Goal: Contribute content: Contribute content

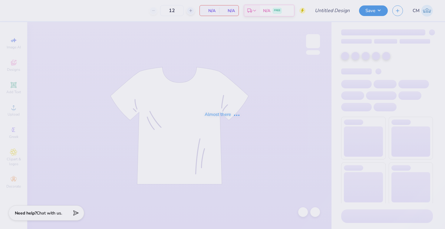
type input "Alpha Phi house shirts 2"
type input "36"
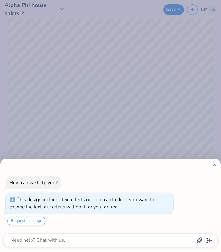
click at [213, 164] on line at bounding box center [214, 164] width 3 height 3
type textarea "x"
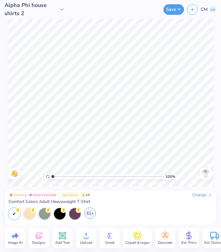
click at [87, 214] on div "61+" at bounding box center [90, 213] width 12 height 12
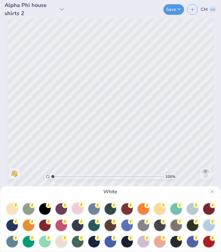
click at [77, 209] on div at bounding box center [78, 209] width 12 height 12
click at [216, 82] on div "Blossom" at bounding box center [110, 126] width 221 height 252
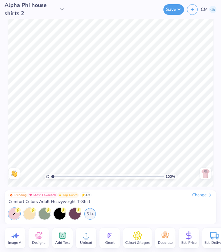
click at [59, 10] on icon at bounding box center [62, 9] width 6 height 6
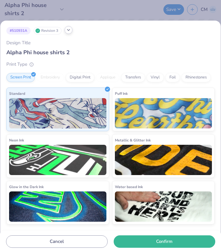
click at [70, 29] on icon at bounding box center [68, 30] width 5 height 5
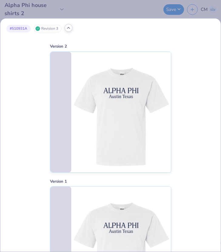
click at [70, 29] on icon at bounding box center [68, 27] width 5 height 5
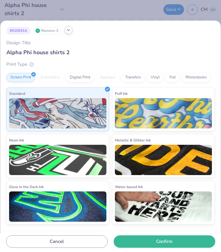
click at [94, 15] on div "# 510931A Revision 3 Design Title Alpha Phi house shirts 2 Print Type Screen Pr…" at bounding box center [110, 126] width 221 height 252
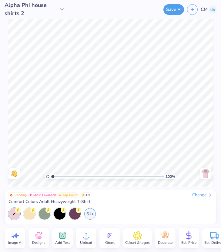
drag, startPoint x: 28, startPoint y: 13, endPoint x: 5, endPoint y: -4, distance: 28.0
click at [5, 0] on html "Alpha Phi house shirts 2 Save CM Image AI Designs Add Text Upload Greek Clipart…" at bounding box center [110, 126] width 221 height 252
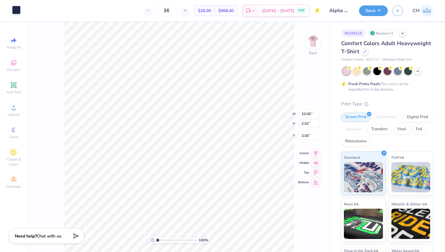
click at [17, 8] on div at bounding box center [16, 10] width 8 height 8
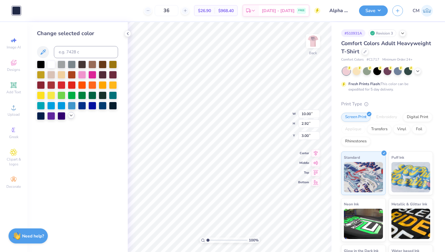
click at [72, 116] on icon at bounding box center [71, 115] width 5 height 5
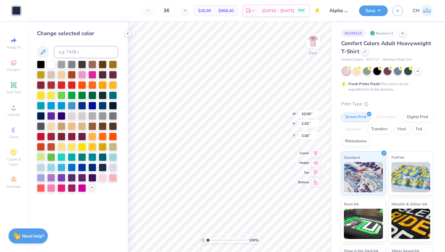
click at [41, 156] on div at bounding box center [41, 157] width 8 height 8
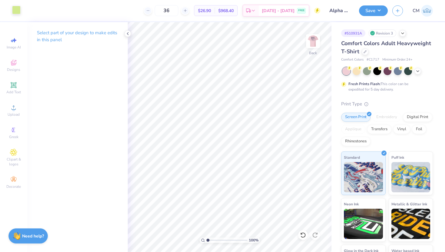
click at [19, 12] on div at bounding box center [16, 10] width 8 height 8
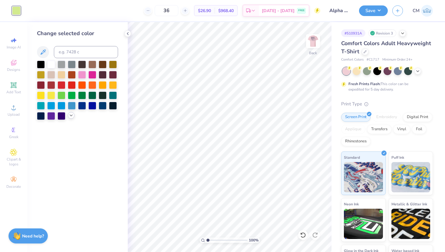
click at [71, 116] on icon at bounding box center [71, 115] width 5 height 5
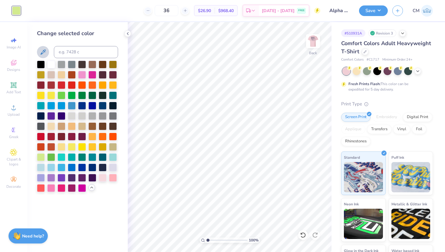
click at [45, 52] on icon at bounding box center [42, 51] width 7 height 7
click at [42, 50] on icon at bounding box center [42, 51] width 7 height 7
click at [45, 51] on icon at bounding box center [42, 51] width 7 height 7
drag, startPoint x: 44, startPoint y: 52, endPoint x: 44, endPoint y: 153, distance: 100.5
click at [44, 153] on div "Change selected color" at bounding box center [77, 110] width 81 height 163
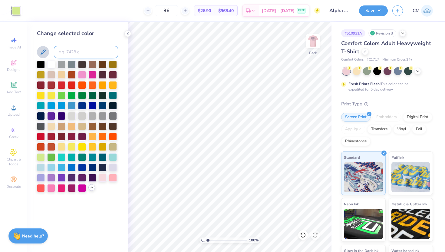
click at [80, 50] on input at bounding box center [86, 52] width 64 height 12
click at [315, 45] on img at bounding box center [313, 41] width 24 height 24
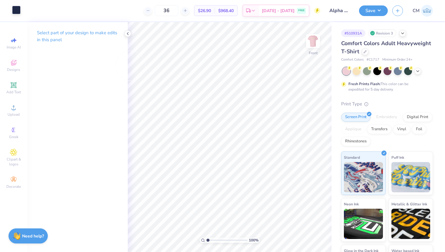
click at [18, 7] on div at bounding box center [16, 10] width 8 height 8
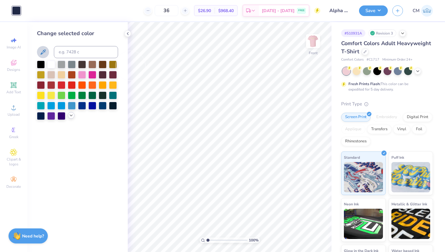
click at [68, 114] on div at bounding box center [71, 115] width 7 height 7
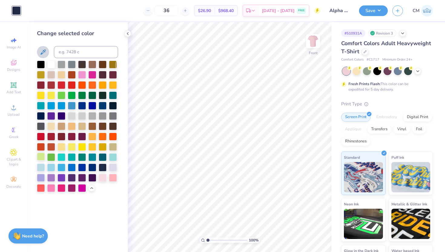
click at [41, 158] on div at bounding box center [41, 157] width 8 height 8
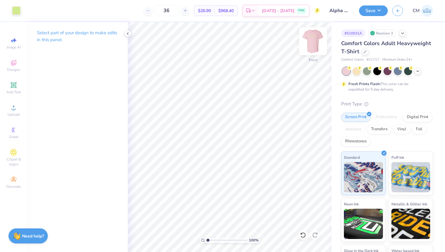
click at [315, 49] on img at bounding box center [313, 41] width 24 height 24
click at [20, 12] on div at bounding box center [16, 10] width 8 height 8
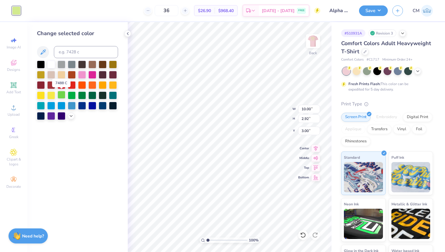
click at [61, 92] on div at bounding box center [62, 95] width 8 height 8
click at [309, 47] on img at bounding box center [313, 41] width 24 height 24
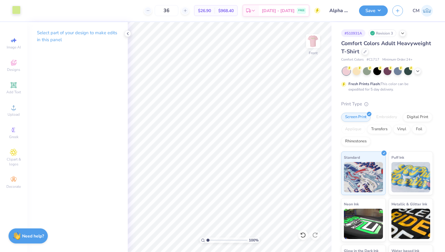
click at [20, 8] on div at bounding box center [16, 10] width 8 height 8
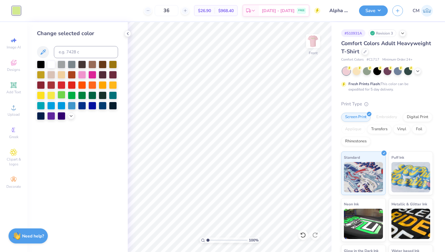
click at [61, 93] on div at bounding box center [62, 95] width 8 height 8
click at [315, 44] on img at bounding box center [313, 41] width 24 height 24
click at [127, 33] on polyline at bounding box center [127, 33] width 1 height 2
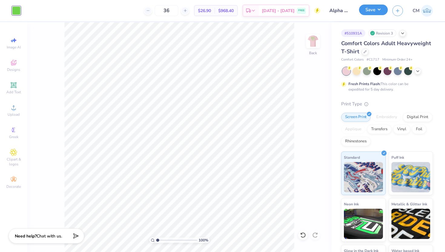
click at [380, 12] on button "Save" at bounding box center [373, 10] width 29 height 11
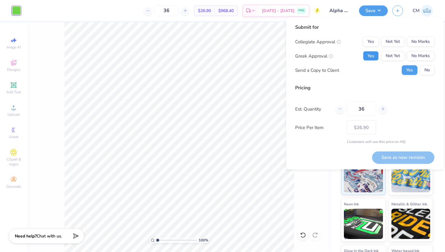
click at [372, 55] on button "Yes" at bounding box center [371, 56] width 16 height 10
click at [417, 42] on button "No Marks" at bounding box center [421, 42] width 28 height 10
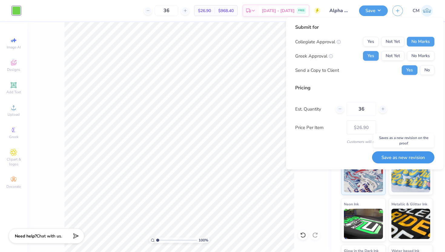
click at [394, 156] on button "Save as new revision" at bounding box center [403, 157] width 62 height 12
type input "$26.90"
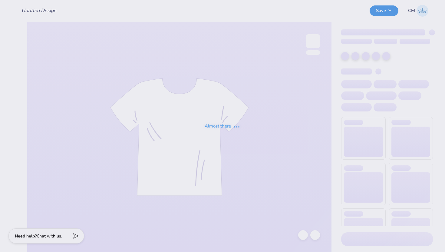
type input "Alpha Phi house shirts 2"
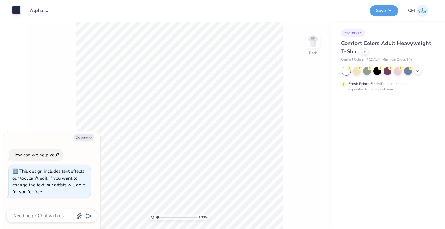
click at [15, 7] on div at bounding box center [16, 10] width 8 height 8
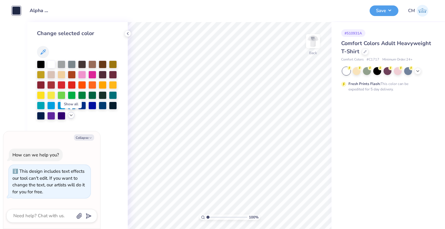
click at [69, 116] on icon at bounding box center [71, 115] width 5 height 5
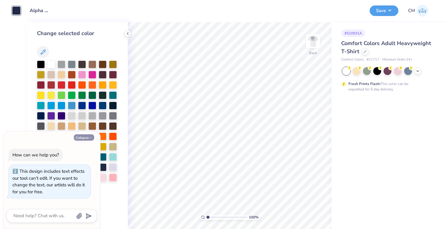
click at [86, 137] on button "Collapse" at bounding box center [84, 137] width 20 height 6
type textarea "x"
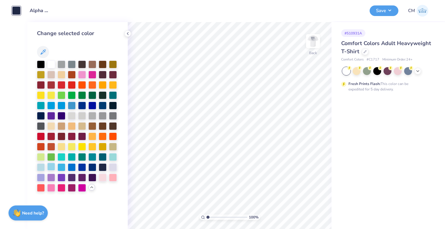
click at [53, 168] on div at bounding box center [51, 167] width 8 height 8
click at [306, 40] on img at bounding box center [313, 41] width 24 height 24
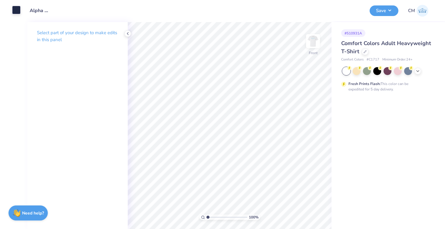
click at [15, 8] on div at bounding box center [16, 10] width 8 height 8
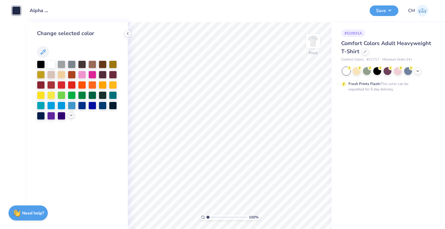
click at [69, 114] on icon at bounding box center [71, 115] width 5 height 5
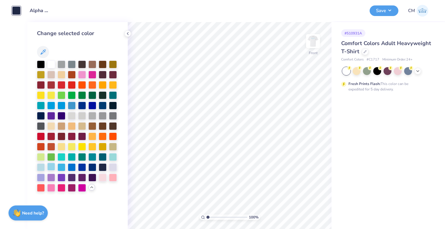
click at [49, 165] on div at bounding box center [51, 167] width 8 height 8
click at [62, 168] on div at bounding box center [62, 167] width 8 height 8
click at [316, 41] on img at bounding box center [313, 41] width 24 height 24
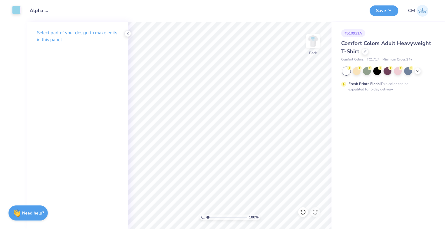
click at [18, 11] on div at bounding box center [16, 10] width 8 height 8
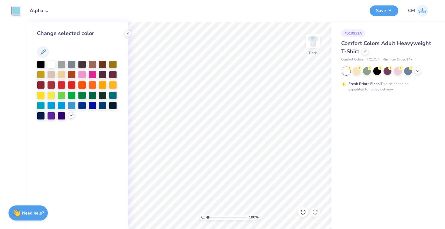
click at [71, 115] on icon at bounding box center [71, 115] width 5 height 5
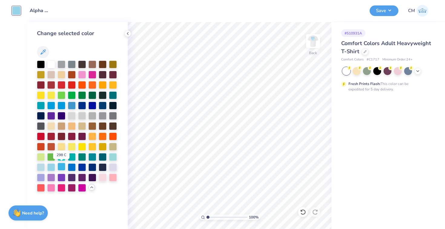
click at [61, 168] on div at bounding box center [62, 167] width 8 height 8
click at [128, 33] on icon at bounding box center [127, 33] width 5 height 5
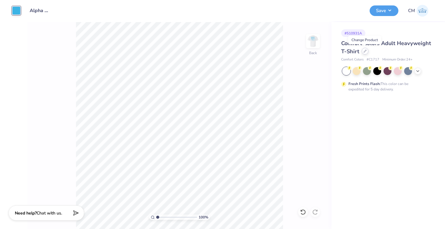
click at [366, 52] on icon at bounding box center [365, 51] width 3 height 3
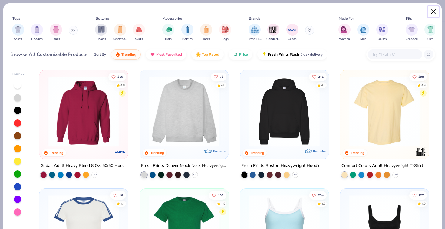
click at [434, 10] on button "Close" at bounding box center [434, 12] width 12 height 12
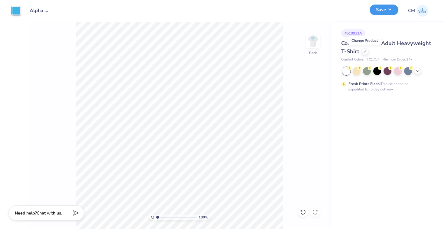
click at [394, 12] on button "Save" at bounding box center [384, 10] width 29 height 11
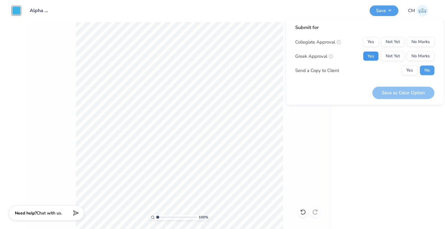
click at [375, 57] on button "Yes" at bounding box center [371, 56] width 16 height 10
click at [422, 38] on button "No Marks" at bounding box center [421, 42] width 28 height 10
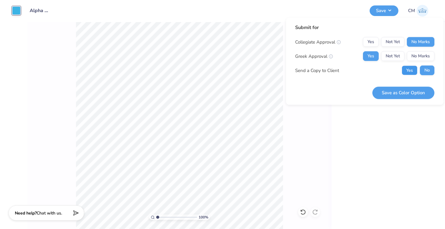
click at [412, 67] on button "Yes" at bounding box center [410, 71] width 16 height 10
click at [404, 93] on button "Save as Color Option" at bounding box center [403, 93] width 62 height 12
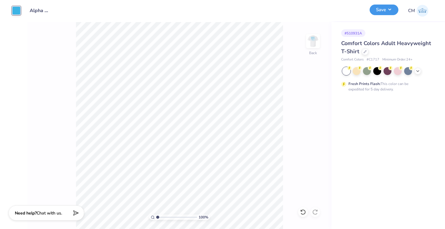
click at [380, 13] on button "Save" at bounding box center [384, 10] width 29 height 11
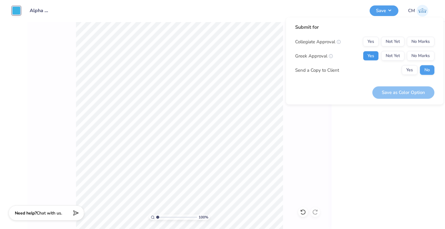
click at [373, 54] on button "Yes" at bounding box center [371, 56] width 16 height 10
click at [415, 43] on button "No Marks" at bounding box center [421, 42] width 28 height 10
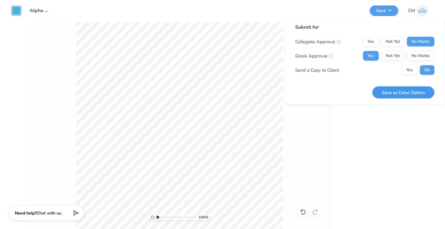
click at [406, 90] on button "Save as Color Option" at bounding box center [403, 92] width 62 height 12
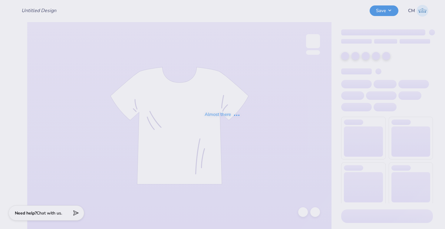
type input "Alpha Phi house shirts 2"
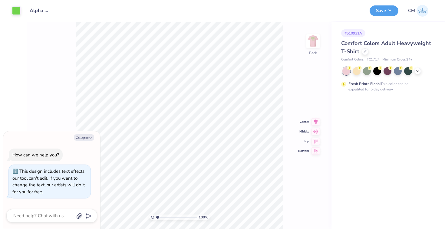
type textarea "x"
click at [48, 217] on textarea at bounding box center [43, 216] width 61 height 8
type textarea "c"
type textarea "x"
type textarea "co"
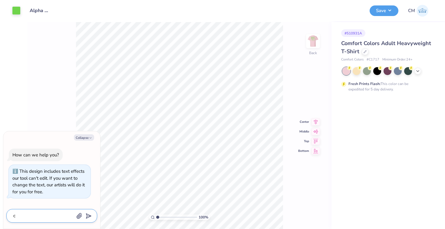
type textarea "x"
type textarea "cop"
type textarea "x"
type textarea "copy"
type textarea "x"
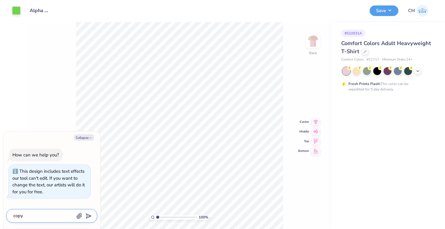
type textarea "copy"
type textarea "x"
type textarea "copy d"
type textarea "x"
type textarea "copy de"
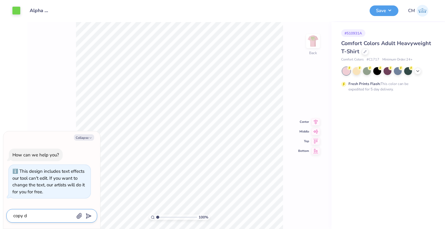
type textarea "x"
type textarea "copy des"
type textarea "x"
type textarea "copy desi"
type textarea "x"
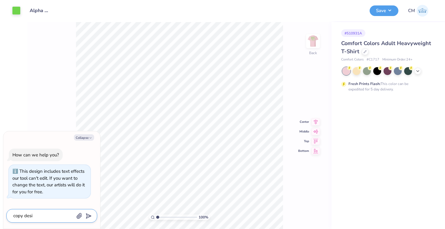
type textarea "copy desih"
type textarea "x"
type textarea "copy desi"
type textarea "x"
type textarea "copy desig"
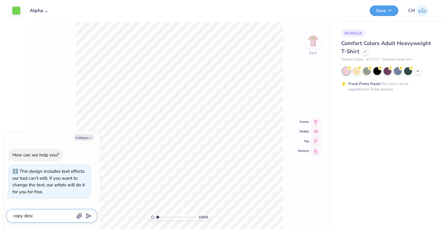
type textarea "x"
type textarea "copy design"
type textarea "x"
type textarea "copy design"
type textarea "x"
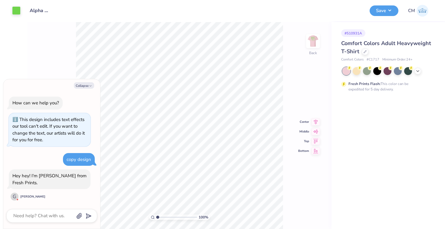
type textarea "x"
click at [61, 214] on textarea at bounding box center [43, 216] width 61 height 8
type textarea "H"
type textarea "x"
type textarea "Ho"
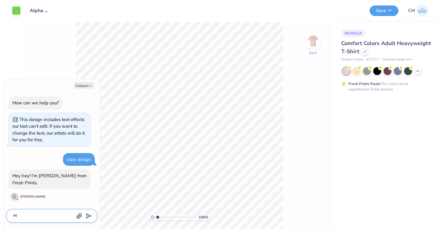
type textarea "x"
type textarea "How"
type textarea "x"
type textarea "How"
type textarea "x"
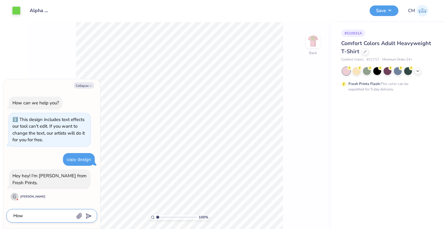
type textarea "How d"
type textarea "x"
type textarea "How do"
type textarea "x"
type textarea "How do"
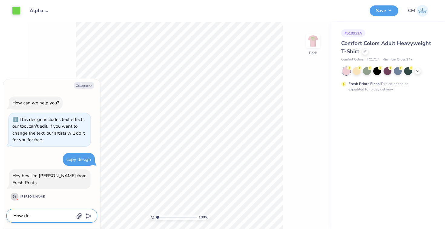
type textarea "x"
type textarea "How do I"
type textarea "x"
type textarea "How do I"
type textarea "x"
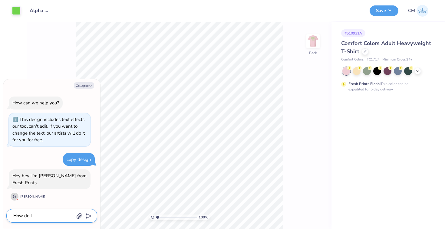
type textarea "How do I c"
type textarea "x"
type textarea "How do I cr"
type textarea "x"
type textarea "How do I cre"
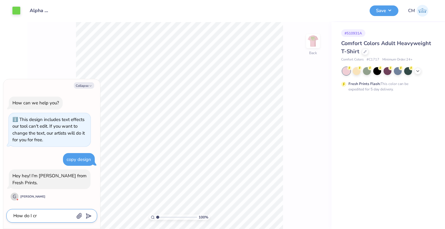
type textarea "x"
type textarea "How do I crea"
type textarea "x"
type textarea "How do I creat"
type textarea "x"
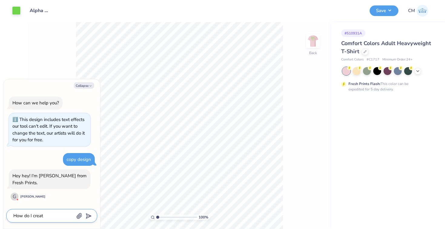
type textarea "How do I create"
type textarea "x"
type textarea "How do I create"
type textarea "x"
type textarea "How do I create t"
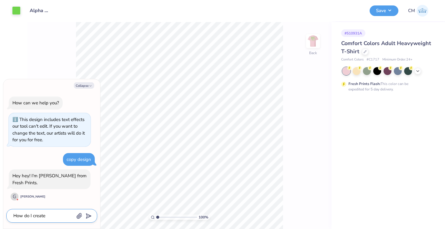
type textarea "x"
type textarea "How do I create th"
type textarea "x"
type textarea "How do I create thi"
type textarea "x"
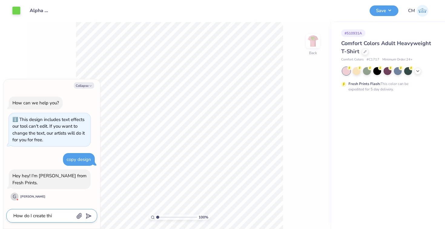
type textarea "How do I create this"
type textarea "x"
type textarea "How do I create this"
type textarea "x"
type textarea "How do I create this s"
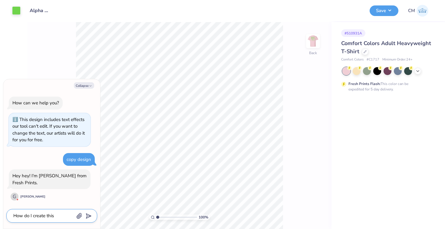
type textarea "x"
type textarea "How do I create this sa"
type textarea "x"
type textarea "How do I create this sam"
type textarea "x"
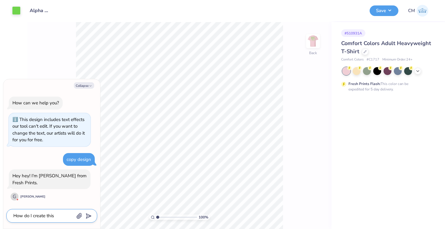
type textarea "How do I create this same"
type textarea "x"
type textarea "How do I create this same"
type textarea "x"
type textarea "How do I create this same d"
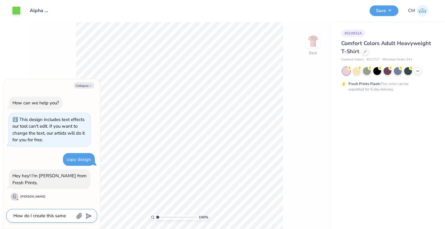
type textarea "x"
type textarea "How do I create this same de"
type textarea "x"
type textarea "How do I create this same dei"
type textarea "x"
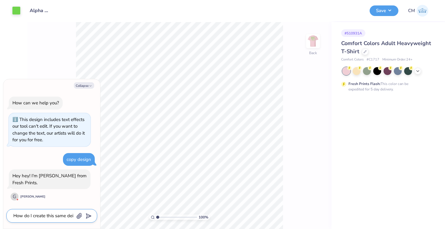
type textarea "How do I create this same deis"
type textarea "x"
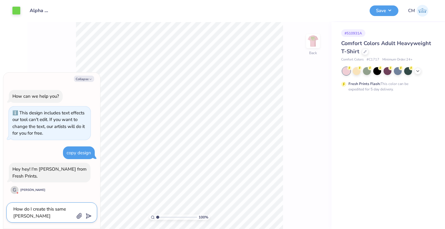
type textarea "How do I create this same deisg"
type textarea "x"
type textarea "How do I create this same deisgn"
type textarea "x"
type textarea "How do I create this same deisgn"
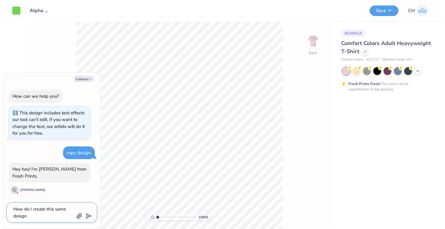
type textarea "x"
type textarea "How do I create this same deisgn"
type textarea "x"
type textarea "How do I create this same deisg"
type textarea "x"
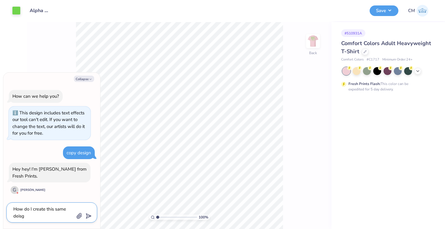
type textarea "How do I create this same deis"
type textarea "x"
type textarea "How do I create this same deisi"
type textarea "x"
type textarea "How do I create this same deisig"
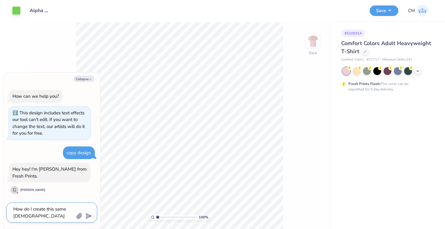
type textarea "x"
type textarea "How do I create this same deisign"
type textarea "x"
type textarea "How do I create this same deisign"
type textarea "x"
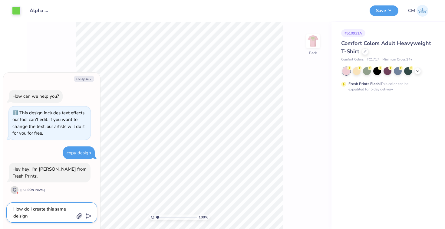
type textarea "How do I create this same deisign w"
type textarea "x"
type textarea "How do I create this same deisign wi"
type textarea "x"
type textarea "How do I create this same deisign wit"
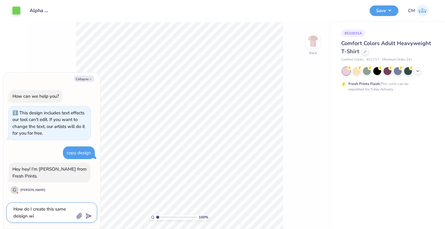
type textarea "x"
type textarea "How do I create this same deisign with"
type textarea "x"
type textarea "How do I create this same deisign with"
type textarea "x"
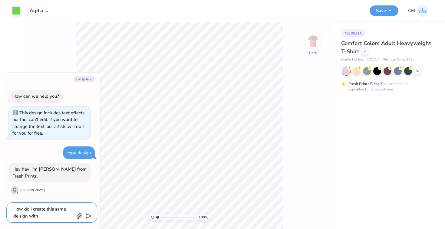
type textarea "How do I create this same deisign with a"
type textarea "x"
type textarea "How do I create this same deisign with a"
type textarea "x"
type textarea "How do I create this same deisign with a v"
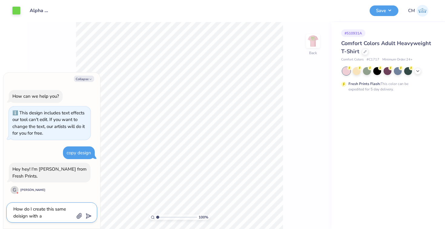
type textarea "x"
type textarea "How do I create this same deisign with a va"
type textarea "x"
type textarea "How do I create this same deisign with a vat"
type textarea "x"
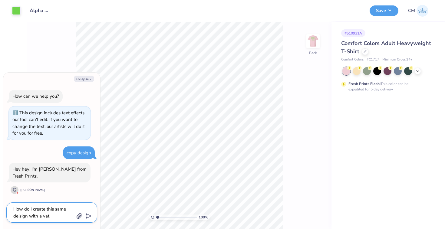
type textarea "How do I create this same deisign with a va"
type textarea "x"
type textarea "How do I create this same deisign with a var"
type textarea "x"
type textarea "How do I create this same deisign with a vari"
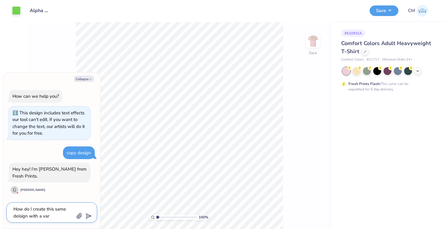
type textarea "x"
type textarea "How do I create this same deisign with a varie"
type textarea "x"
type textarea "How do I create this same deisign with a variet"
type textarea "x"
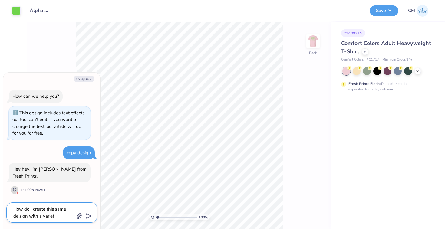
type textarea "How do I create this same deisign with a variety"
type textarea "x"
type textarea "How do I create this same deisign with a variety"
type textarea "x"
type textarea "How do I create this same deisign with a variety o"
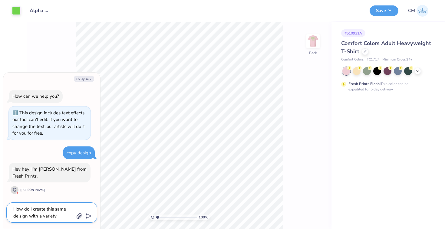
type textarea "x"
type textarea "How do I create this same deisign with a variety of"
type textarea "x"
type textarea "How do I create this same deisign with a variety of"
type textarea "x"
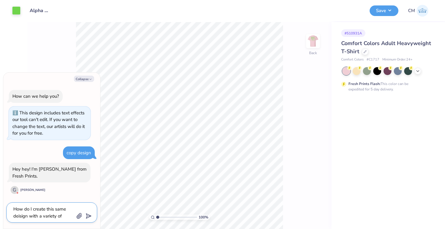
type textarea "How do I create this same deisign with a variety of d"
type textarea "x"
type textarea "How do I create this same deisign with a variety of di"
type textarea "x"
type textarea "How do I create this same deisign with a variety of dif"
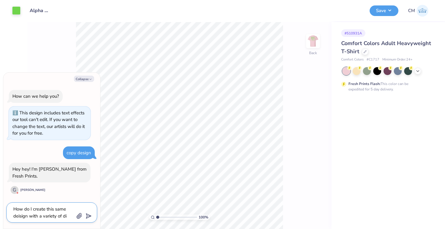
type textarea "x"
type textarea "How do I create this same deisign with a variety of diff"
type textarea "x"
type textarea "How do I create this same deisign with a variety of diffe"
type textarea "x"
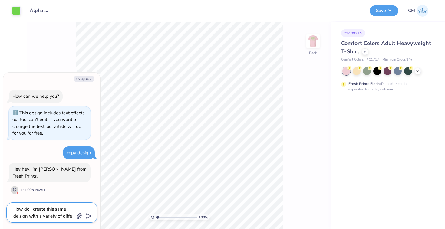
type textarea "How do I create this same deisign with a variety of differ"
type textarea "x"
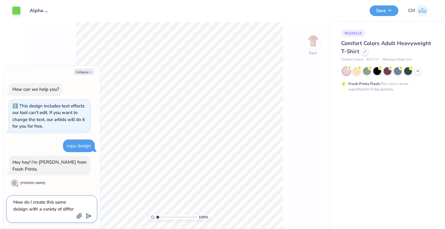
type textarea "How do I create this same deisign with a variety of differe"
type textarea "x"
type textarea "How do I create this same deisign with a variety of differen"
type textarea "x"
type textarea "How do I create this same deisign with a variety of different"
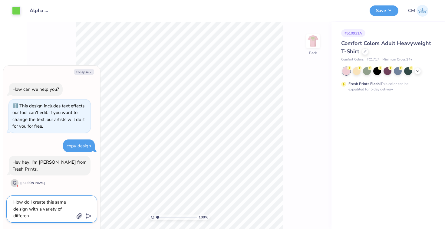
type textarea "x"
type textarea "How do I create this same deisign with a variety of different"
type textarea "x"
type textarea "How do I create this same deisign with a variety of different s"
type textarea "x"
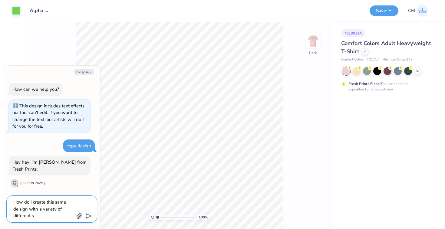
type textarea "How do I create this same deisign with a variety of different sh"
type textarea "x"
type textarea "How do I create this same deisign with a variety of different shi"
type textarea "x"
type textarea "How do I create this same deisign with a variety of different shir"
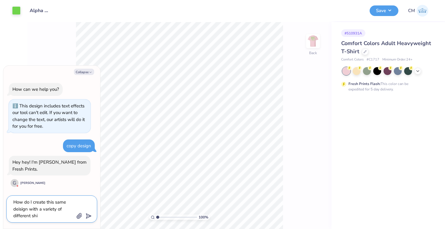
type textarea "x"
type textarea "How do I create this same deisign with a variety of different shirt"
type textarea "x"
type textarea "How do I create this same deisign with a variety of different shirt"
type textarea "x"
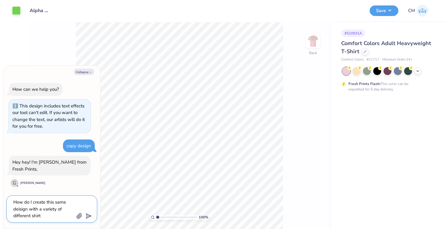
type textarea "How do I create this same deisign with a variety of different shirt c"
type textarea "x"
type textarea "How do I create this same deisign with a variety of different shirt co"
type textarea "x"
type textarea "How do I create this same deisign with a variety of different shirt col"
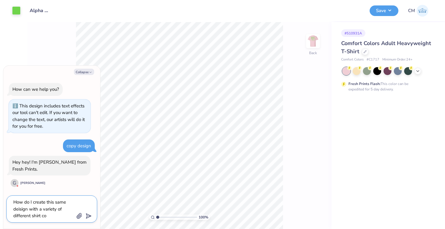
type textarea "x"
type textarea "How do I create this same deisign with a variety of different shirt colo"
type textarea "x"
type textarea "How do I create this same deisign with a variety of different shirt color"
type textarea "x"
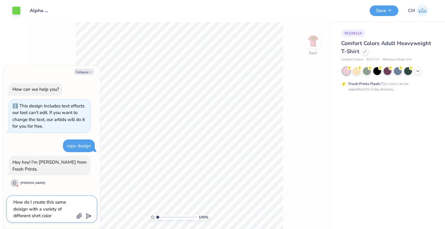
type textarea "How do I create this same deisign with a variety of different shirt colors"
type textarea "x"
type textarea "How do I create this same deisign with a variety of different shirt colors"
type textarea "x"
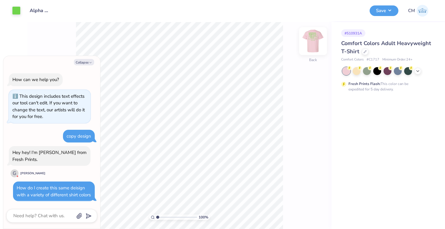
click at [311, 40] on img at bounding box center [313, 41] width 24 height 24
click at [319, 39] on img at bounding box center [313, 41] width 24 height 24
click at [303, 41] on div "100 % Back" at bounding box center [179, 125] width 304 height 207
click at [312, 44] on img at bounding box center [313, 41] width 24 height 24
type textarea "x"
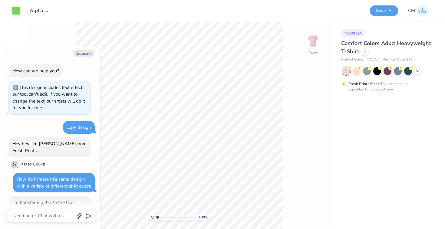
scroll to position [40, 0]
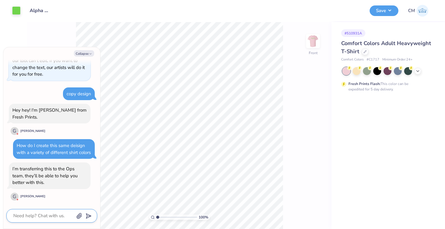
click at [38, 220] on textarea at bounding box center [43, 216] width 61 height 8
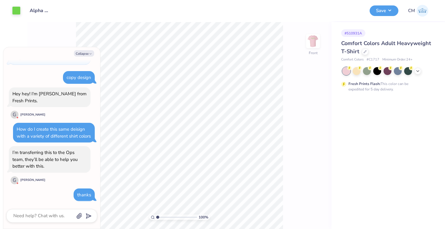
scroll to position [50, 0]
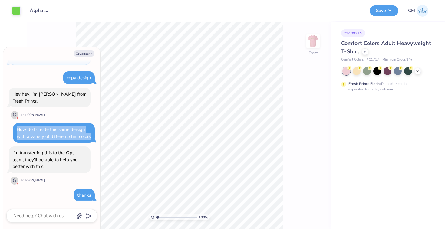
drag, startPoint x: 38, startPoint y: 143, endPoint x: 14, endPoint y: 129, distance: 27.5
click at [14, 129] on div "How do I create this same deisign with a variety of different shirt colors" at bounding box center [54, 133] width 82 height 20
copy div "How do I create this same deisign with a variety of different shirt colors"
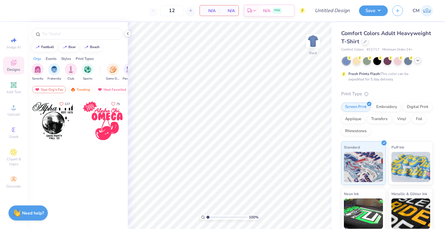
click at [417, 62] on icon at bounding box center [417, 60] width 5 height 5
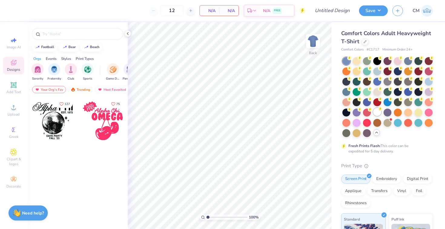
click at [378, 110] on icon at bounding box center [380, 109] width 4 height 4
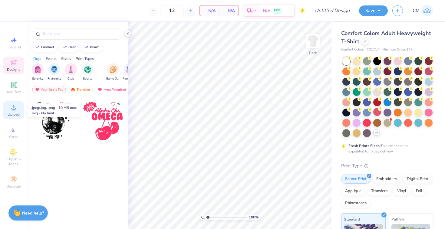
click at [15, 104] on icon at bounding box center [13, 107] width 7 height 7
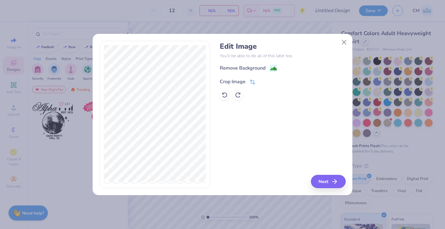
click at [251, 82] on icon at bounding box center [253, 82] width 4 height 4
click at [262, 81] on icon at bounding box center [263, 81] width 4 height 4
click at [254, 78] on div "Crop Image" at bounding box center [237, 81] width 35 height 7
click at [254, 82] on icon at bounding box center [252, 81] width 5 height 5
click at [261, 80] on icon at bounding box center [263, 81] width 4 height 4
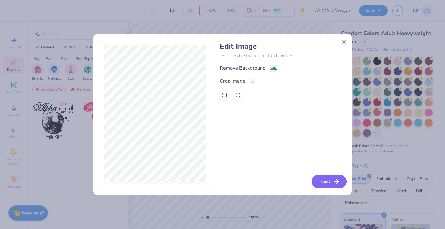
click at [319, 185] on button "Next" at bounding box center [329, 181] width 35 height 13
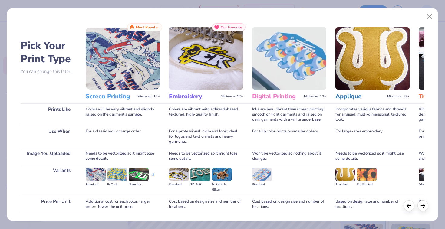
scroll to position [42, 0]
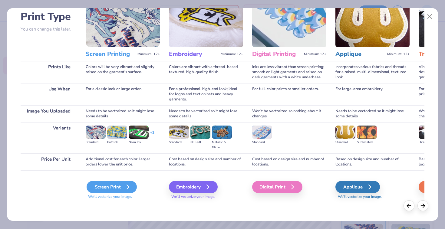
click at [117, 186] on div "Screen Print" at bounding box center [112, 187] width 50 height 12
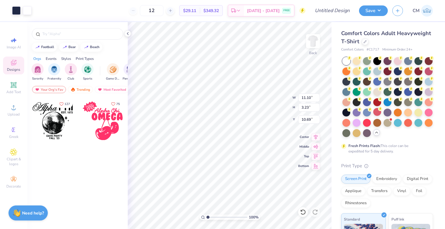
type input "8.93"
type input "2.60"
type input "3.00"
click at [128, 33] on polyline at bounding box center [127, 33] width 1 height 2
